Goal: Navigation & Orientation: Go to known website

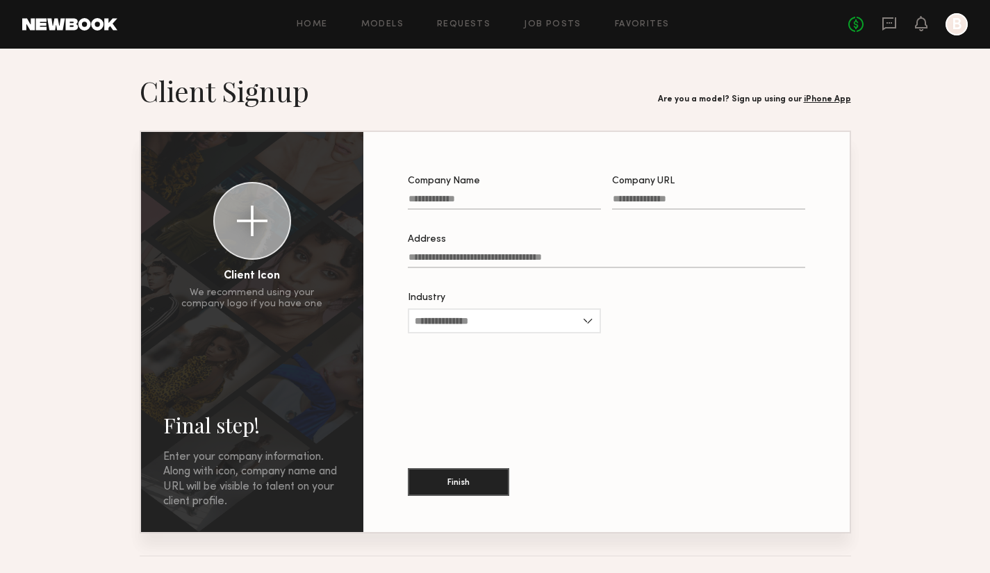
click at [959, 26] on div at bounding box center [957, 24] width 22 height 22
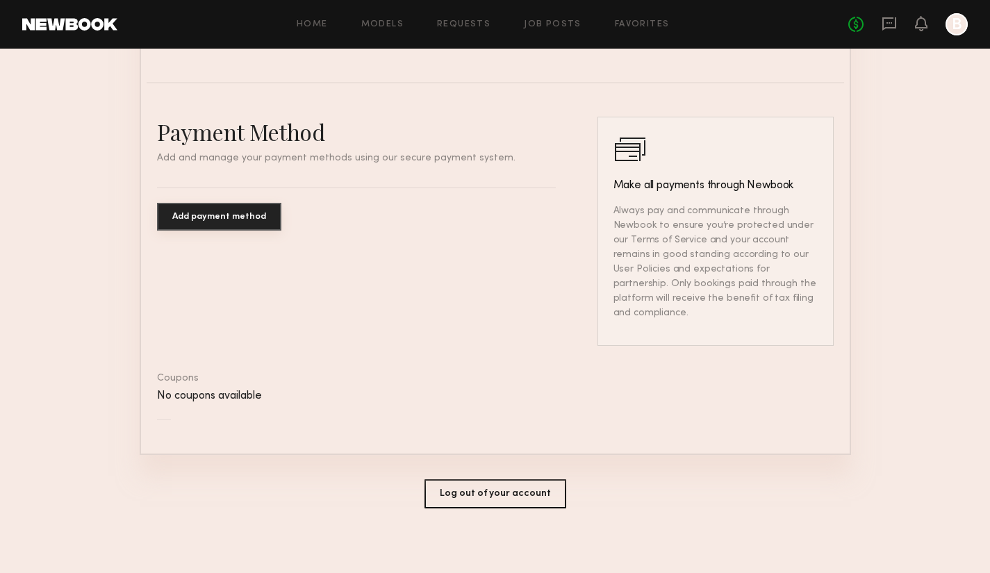
scroll to position [779, 0]
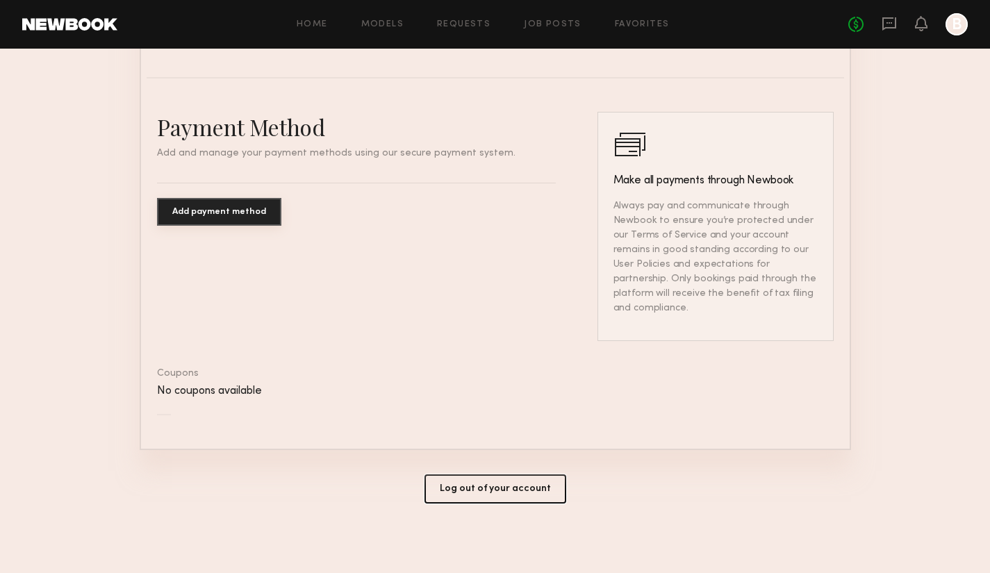
click at [448, 496] on button "Log out of your account" at bounding box center [496, 489] width 142 height 29
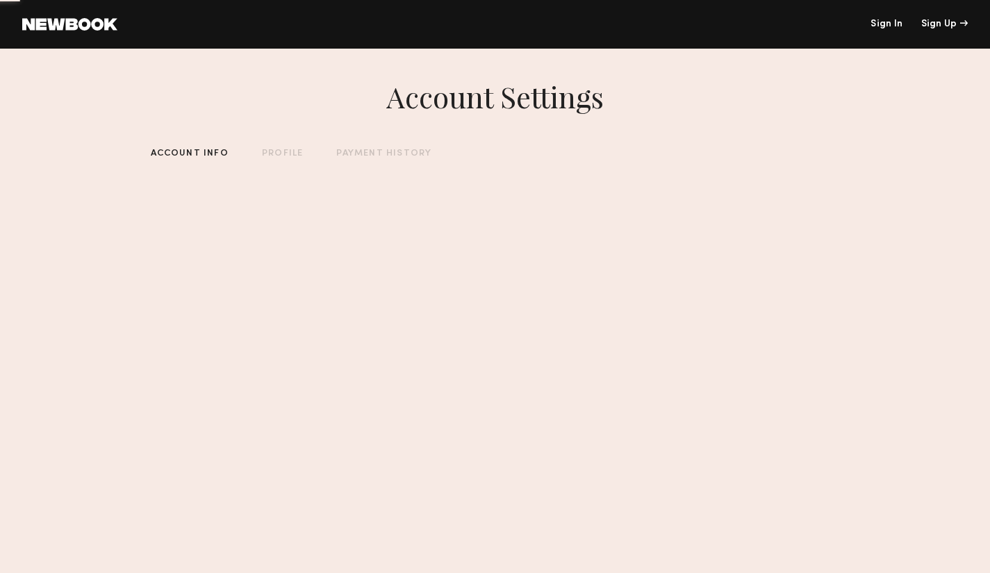
scroll to position [0, 0]
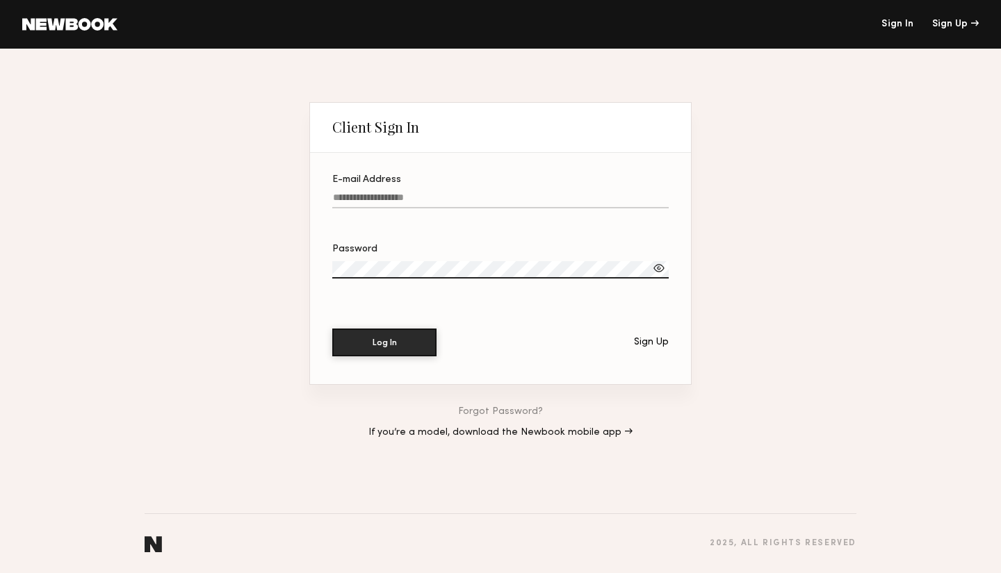
click at [898, 24] on link "Sign In" at bounding box center [897, 24] width 32 height 10
click at [87, 21] on link at bounding box center [69, 24] width 95 height 13
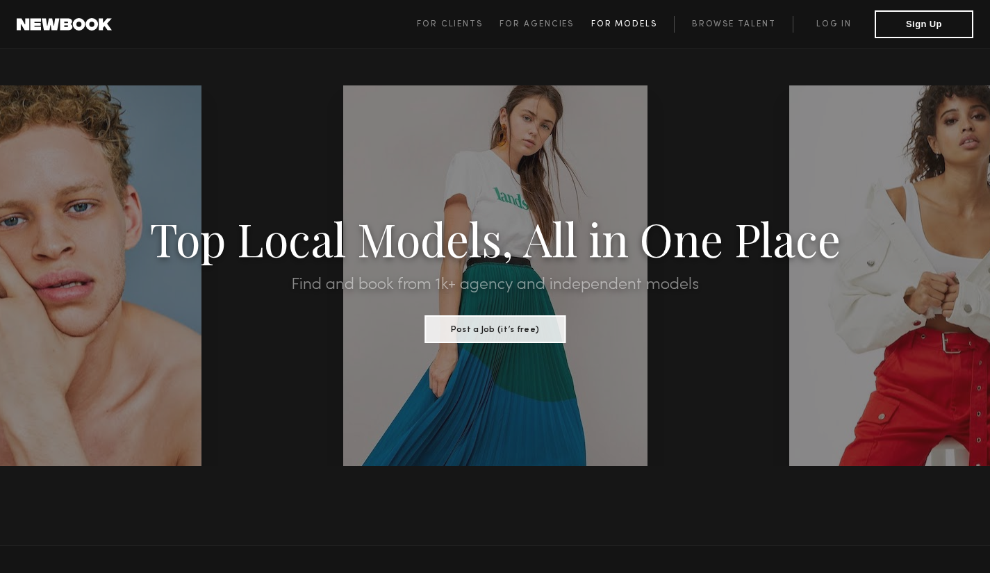
click at [645, 24] on span "For Models" at bounding box center [624, 24] width 66 height 8
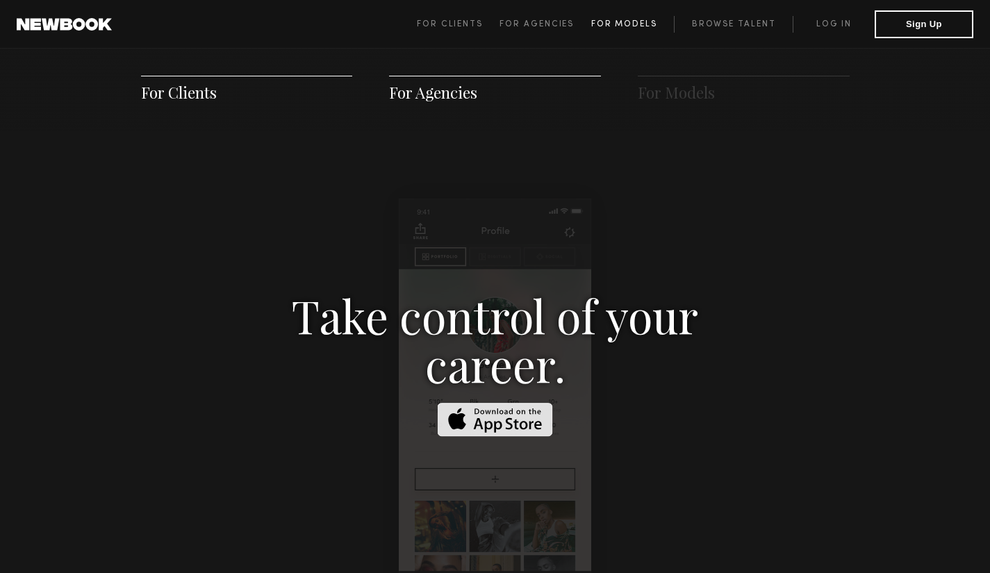
scroll to position [2000, 0]
click at [829, 21] on link "Log in" at bounding box center [834, 24] width 82 height 17
